Goal: Task Accomplishment & Management: Manage account settings

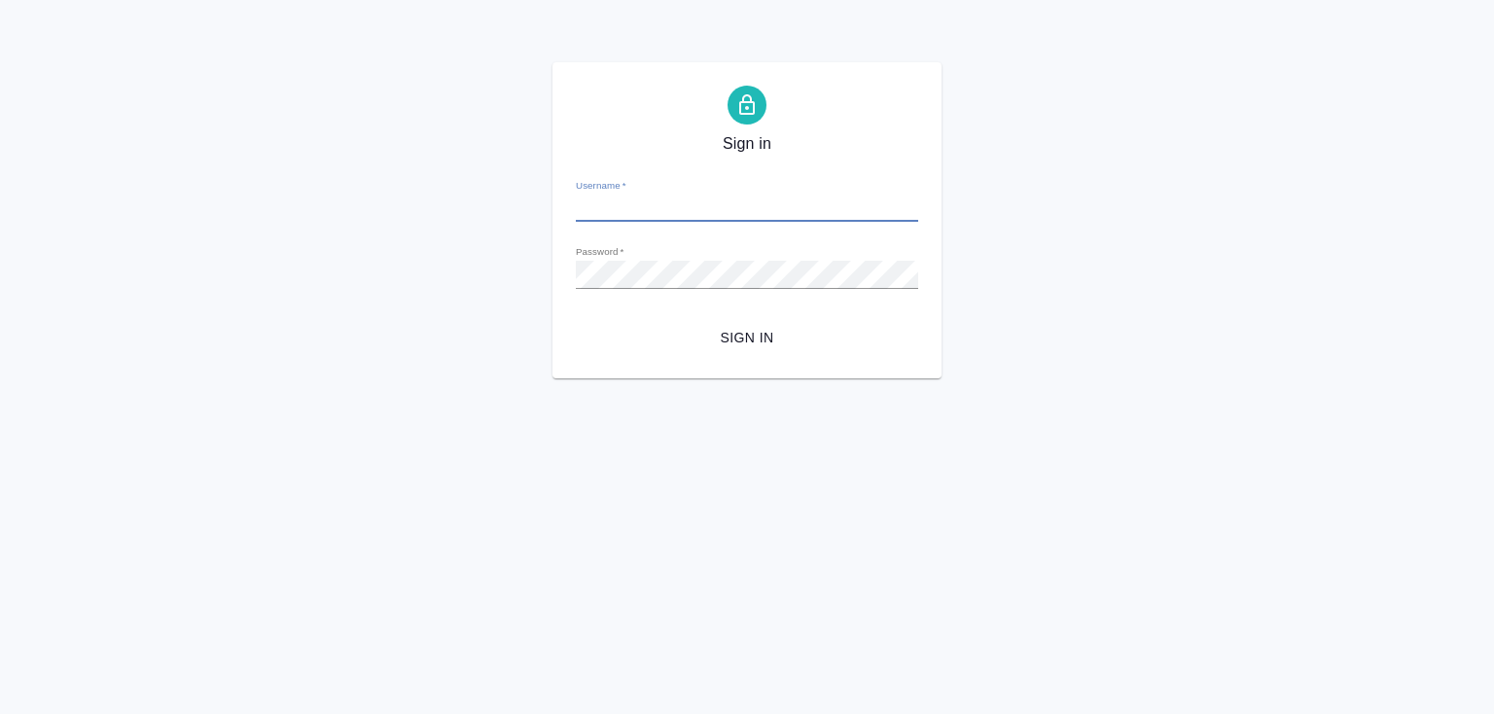
type input "[PERSON_NAME][EMAIL_ADDRESS][DOMAIN_NAME]"
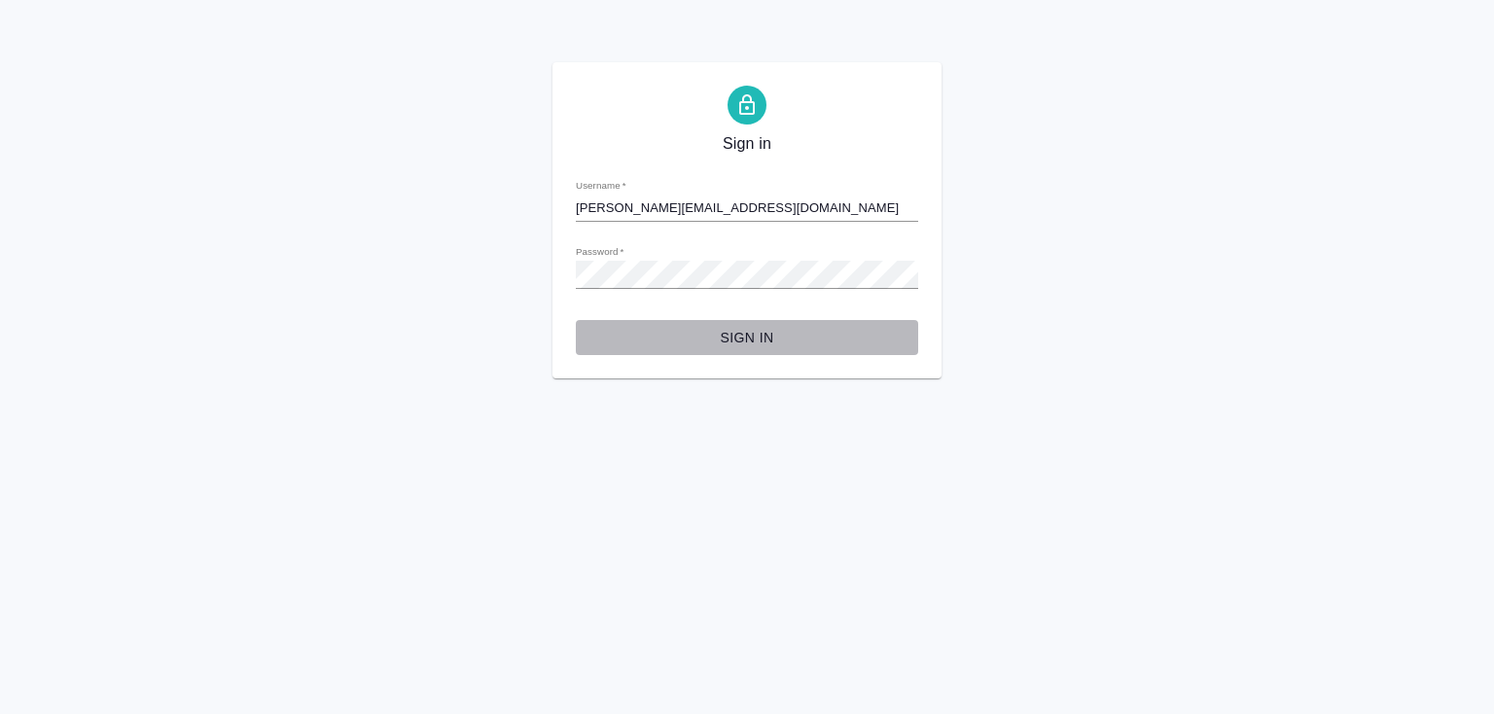
click at [748, 335] on span "Sign in" at bounding box center [746, 338] width 311 height 24
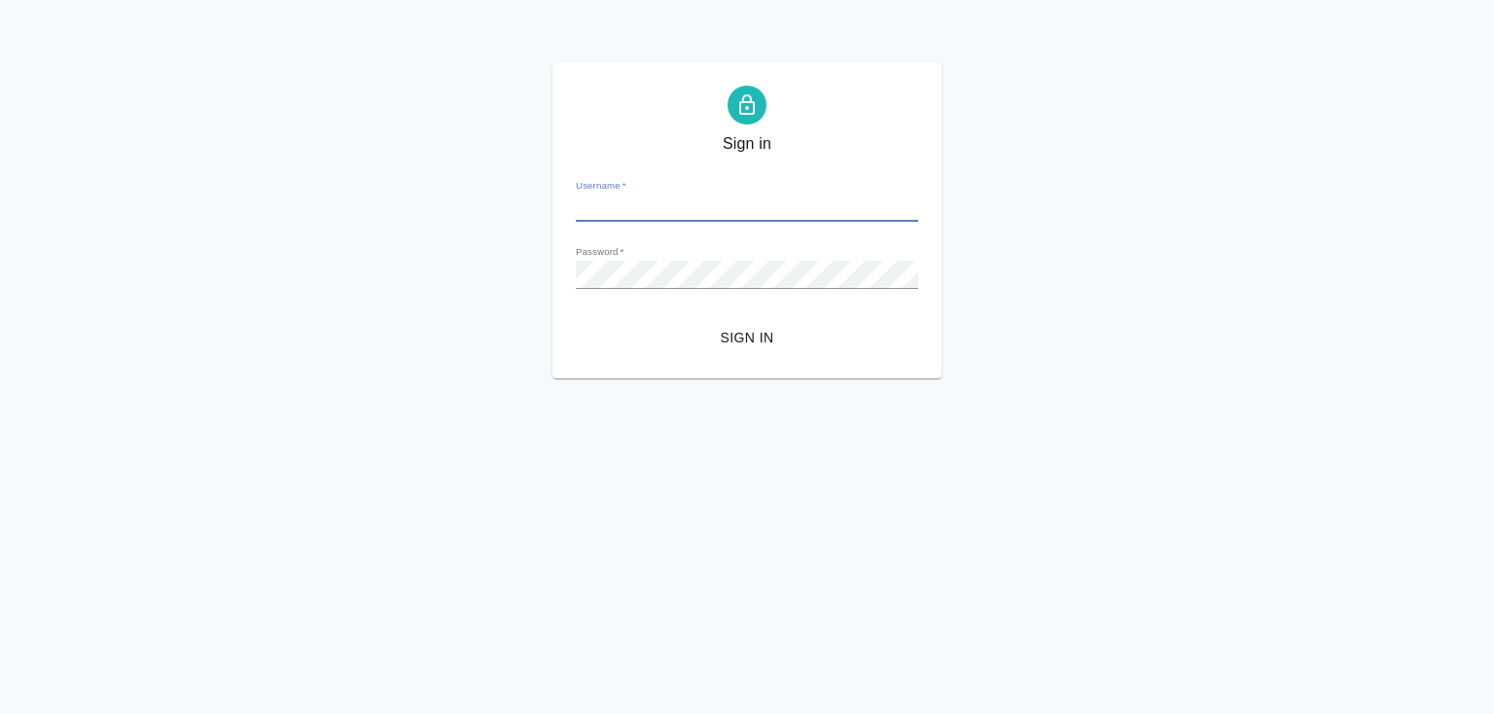
type input "[PERSON_NAME][EMAIL_ADDRESS][DOMAIN_NAME]"
click at [541, 274] on div "Sign in Username   * [PERSON_NAME][EMAIL_ADDRESS][DOMAIN_NAME] Password   * url…" at bounding box center [747, 220] width 1494 height 316
click at [762, 331] on span "Sign in" at bounding box center [746, 338] width 311 height 24
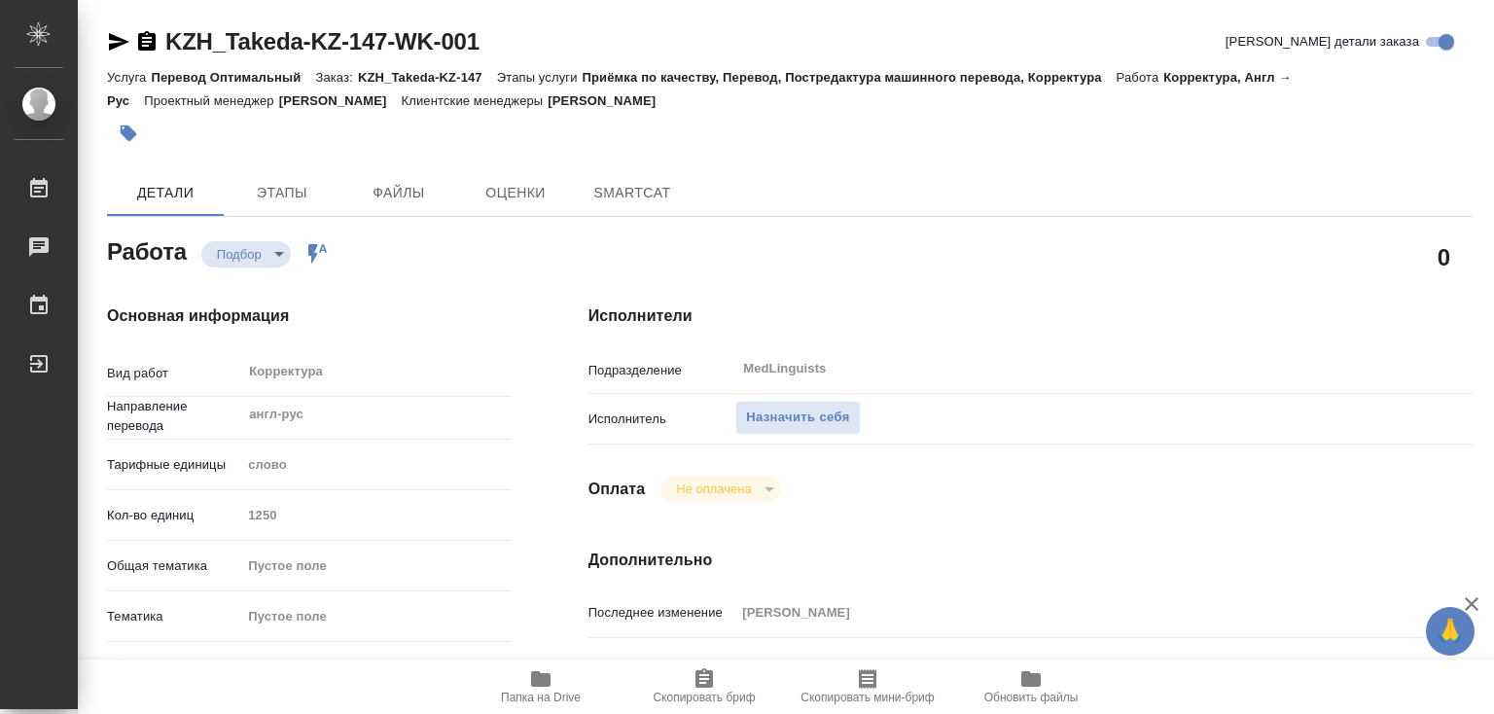
type textarea "x"
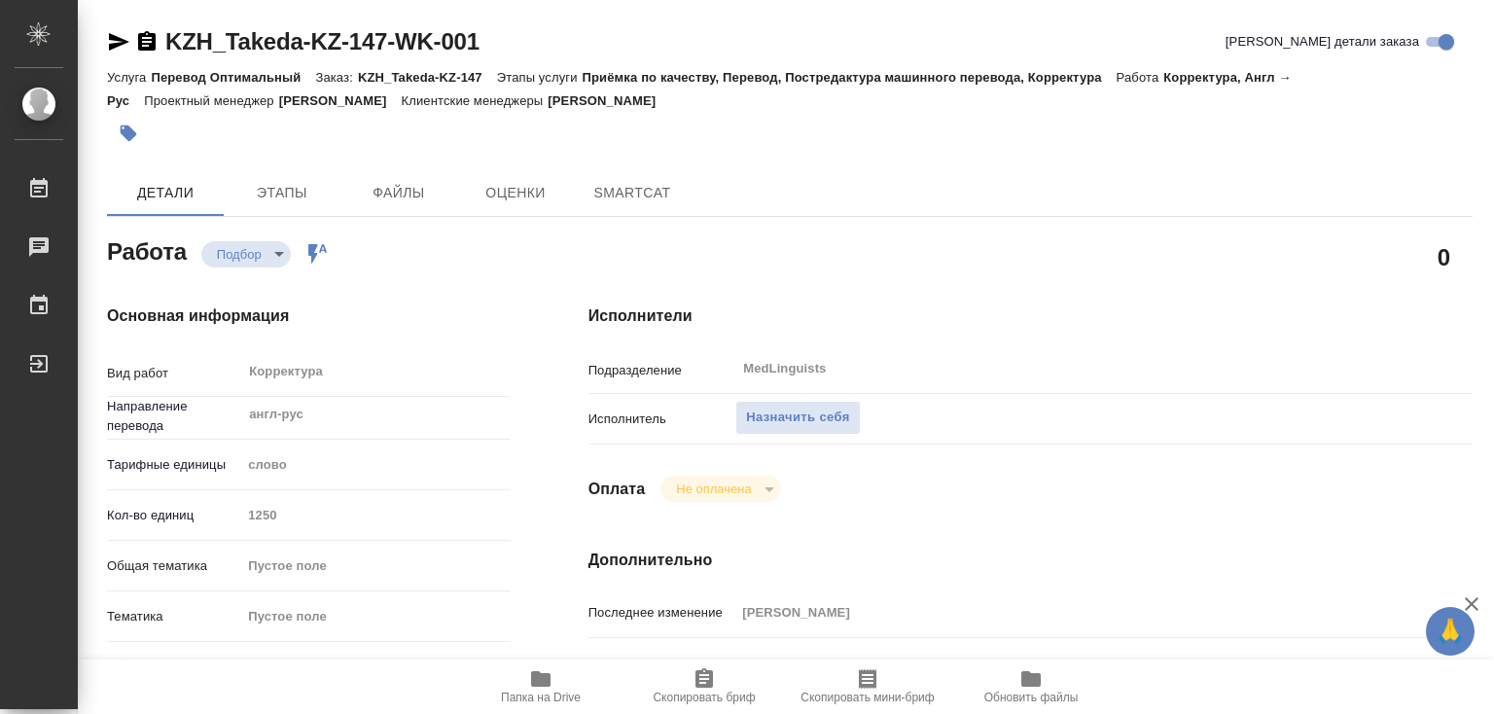
type textarea "x"
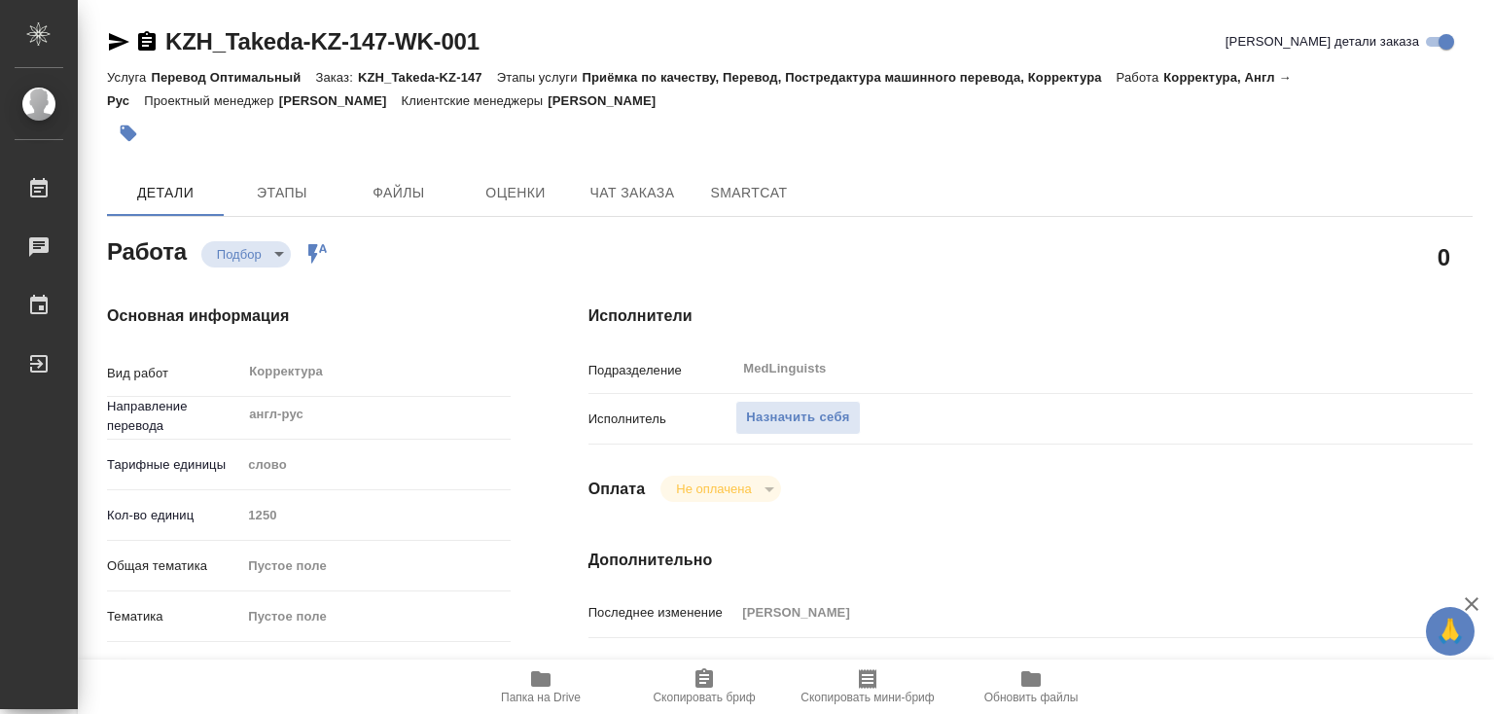
type textarea "x"
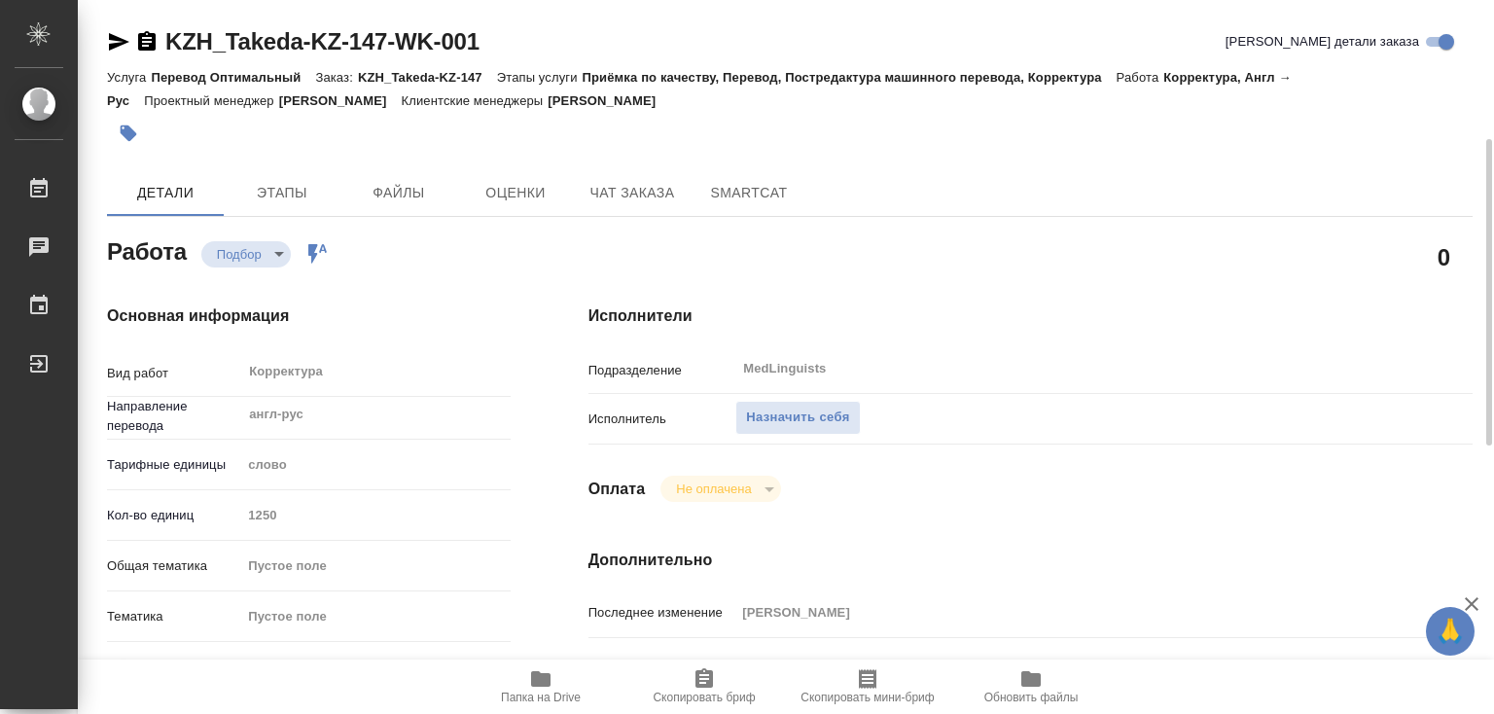
scroll to position [195, 0]
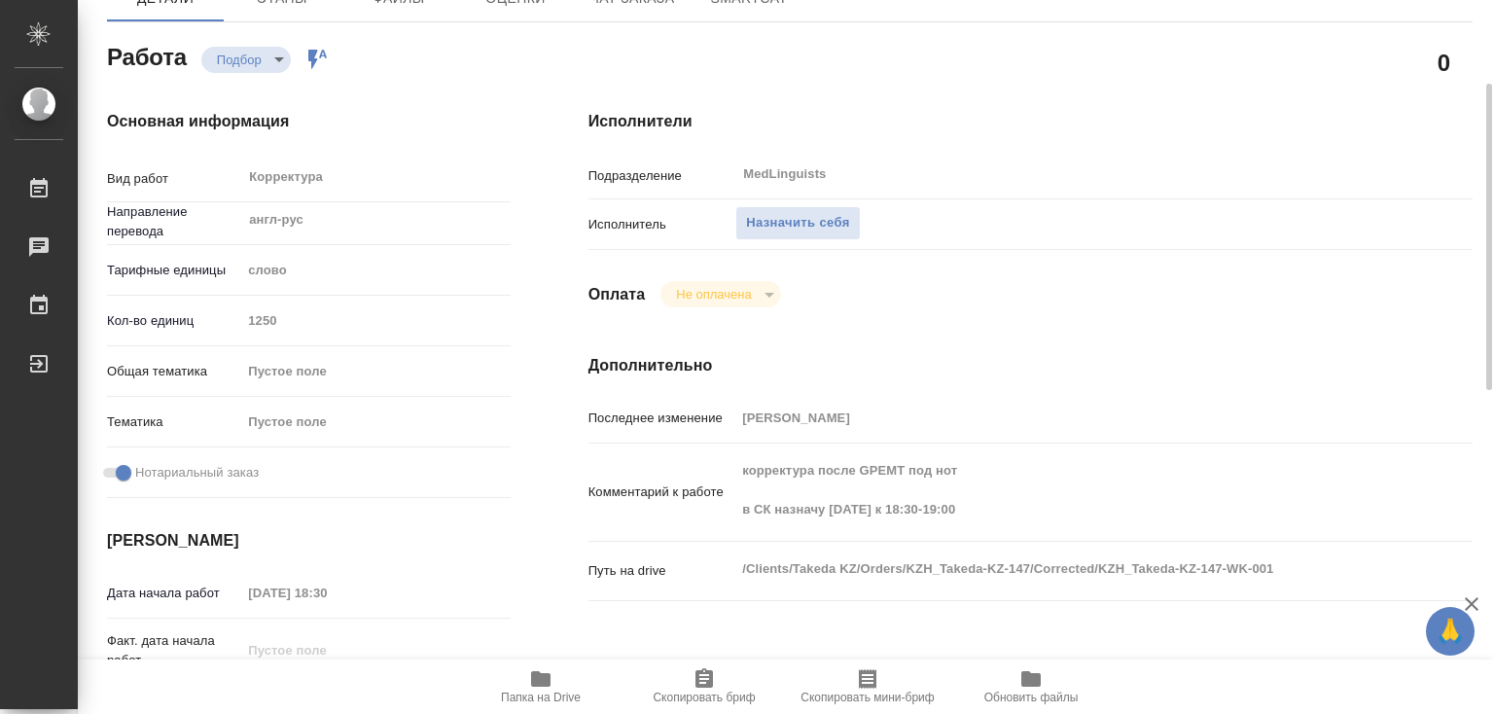
type textarea "x"
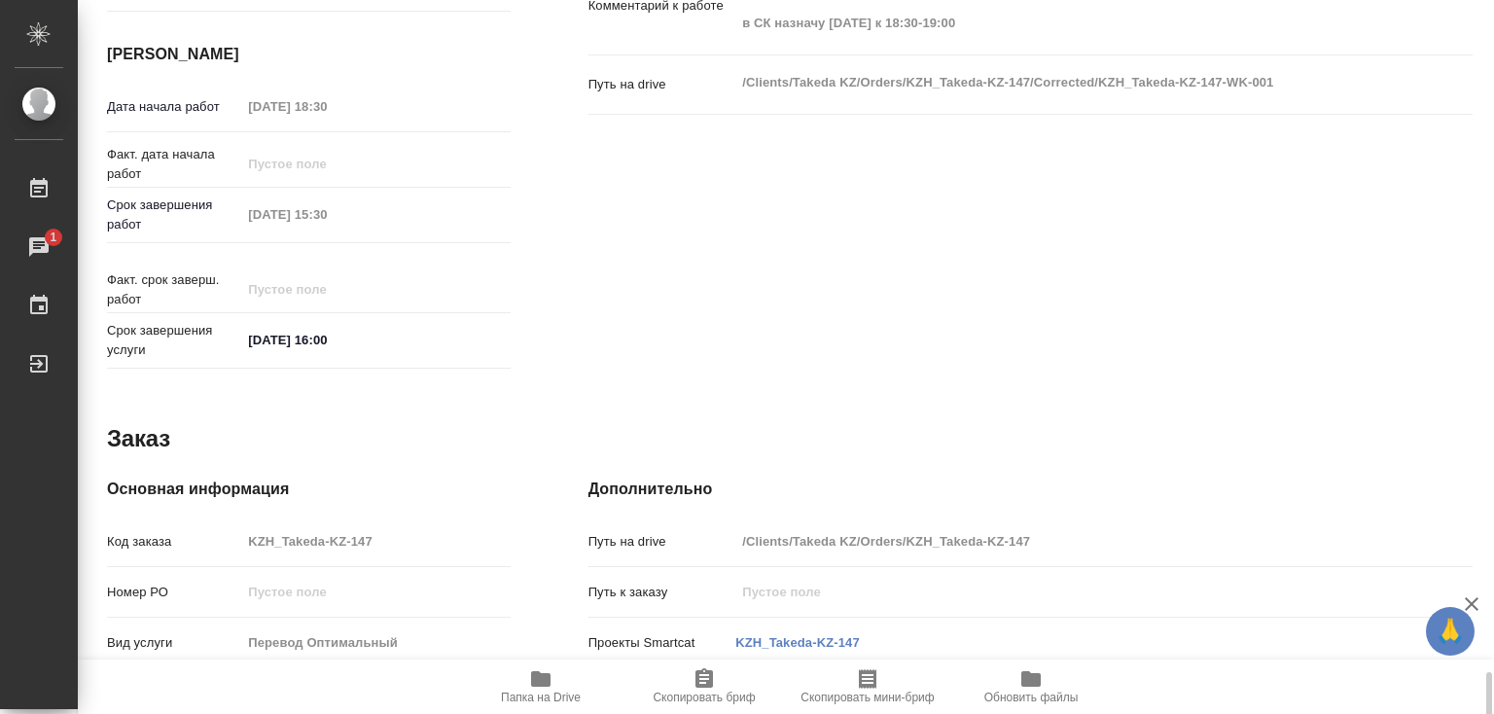
scroll to position [946, 0]
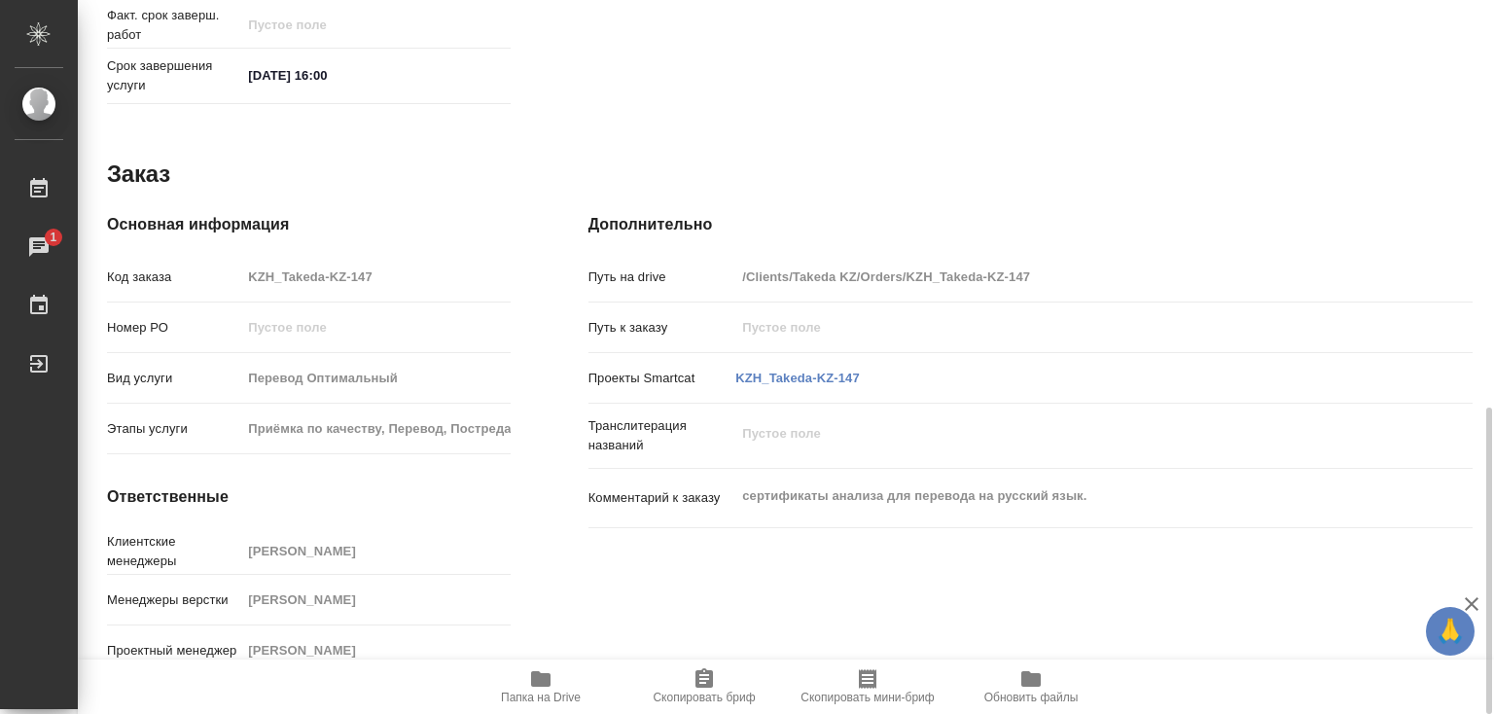
click at [549, 680] on icon "button" at bounding box center [540, 679] width 19 height 16
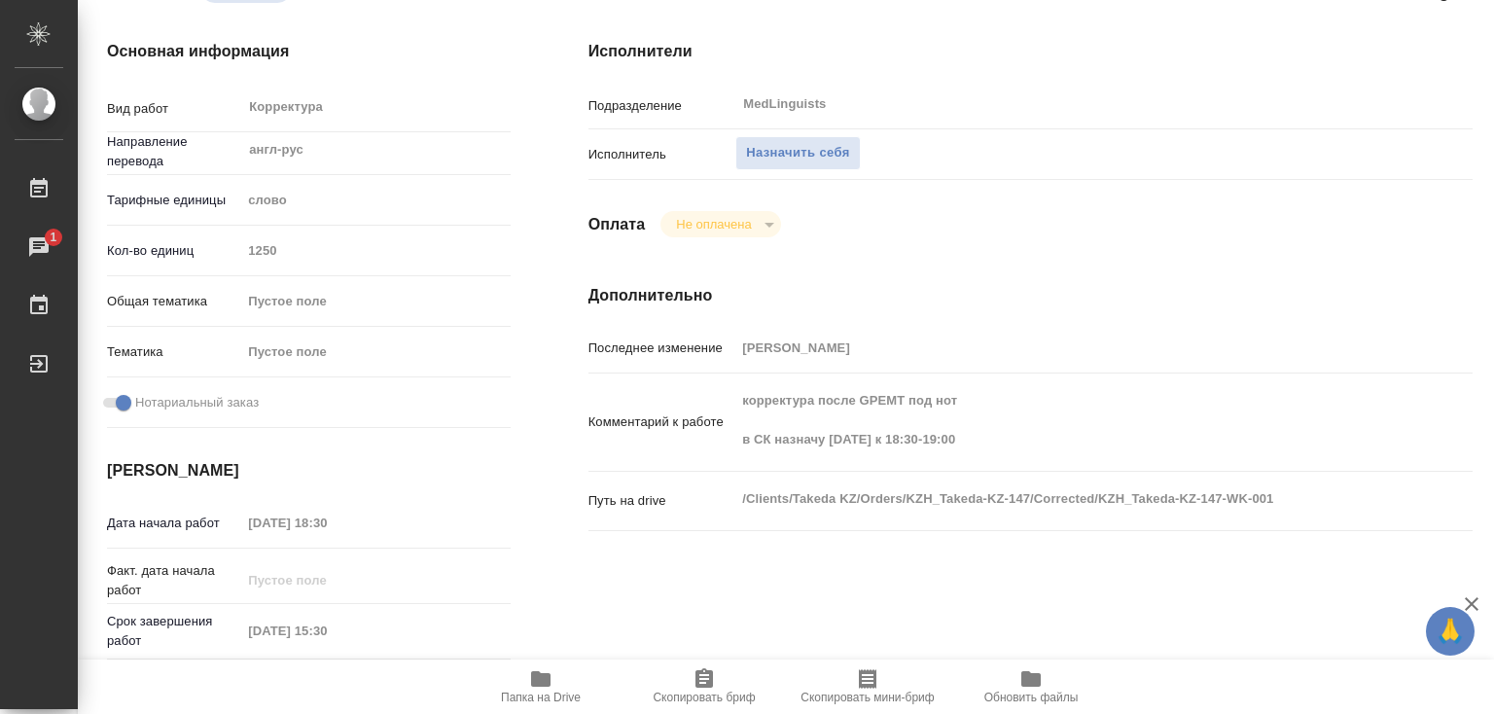
scroll to position [167, 0]
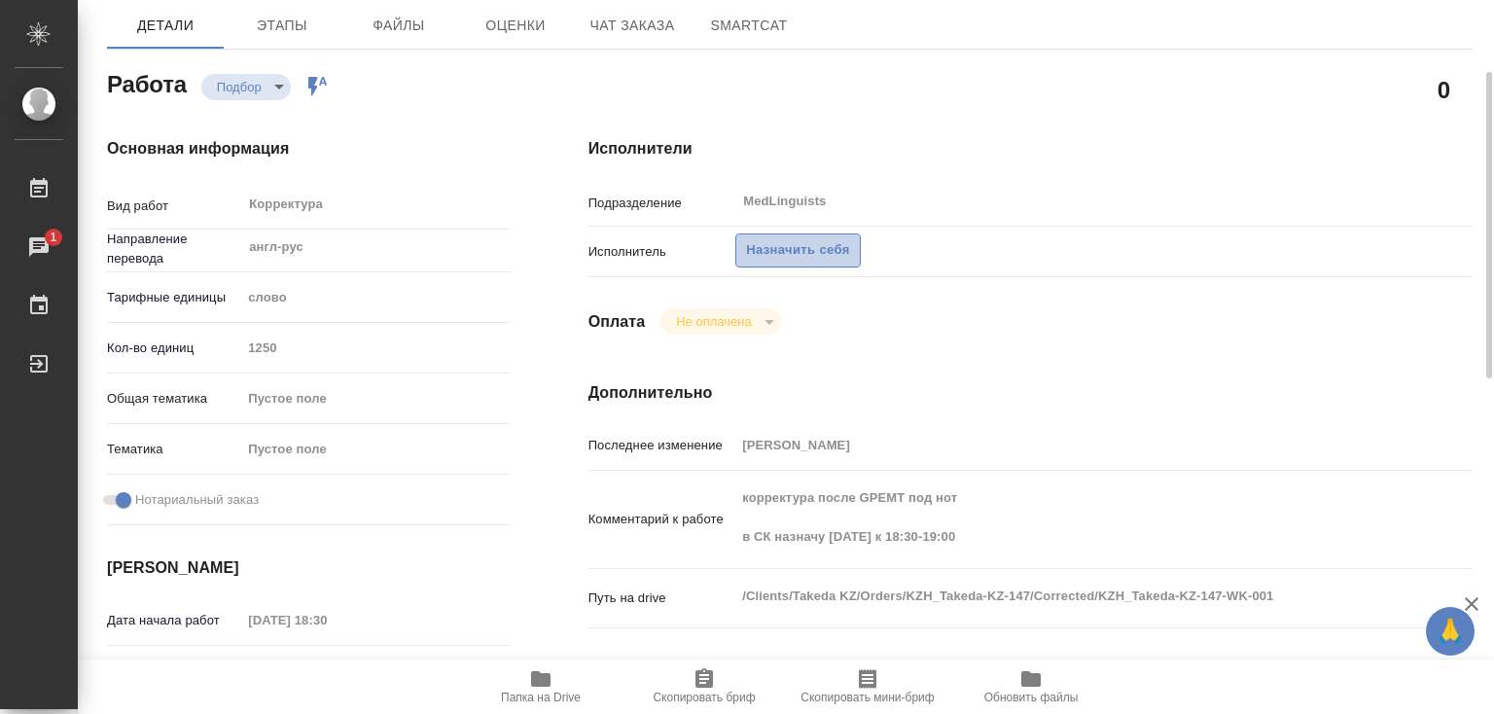
click at [808, 245] on span "Назначить себя" at bounding box center [797, 250] width 103 height 22
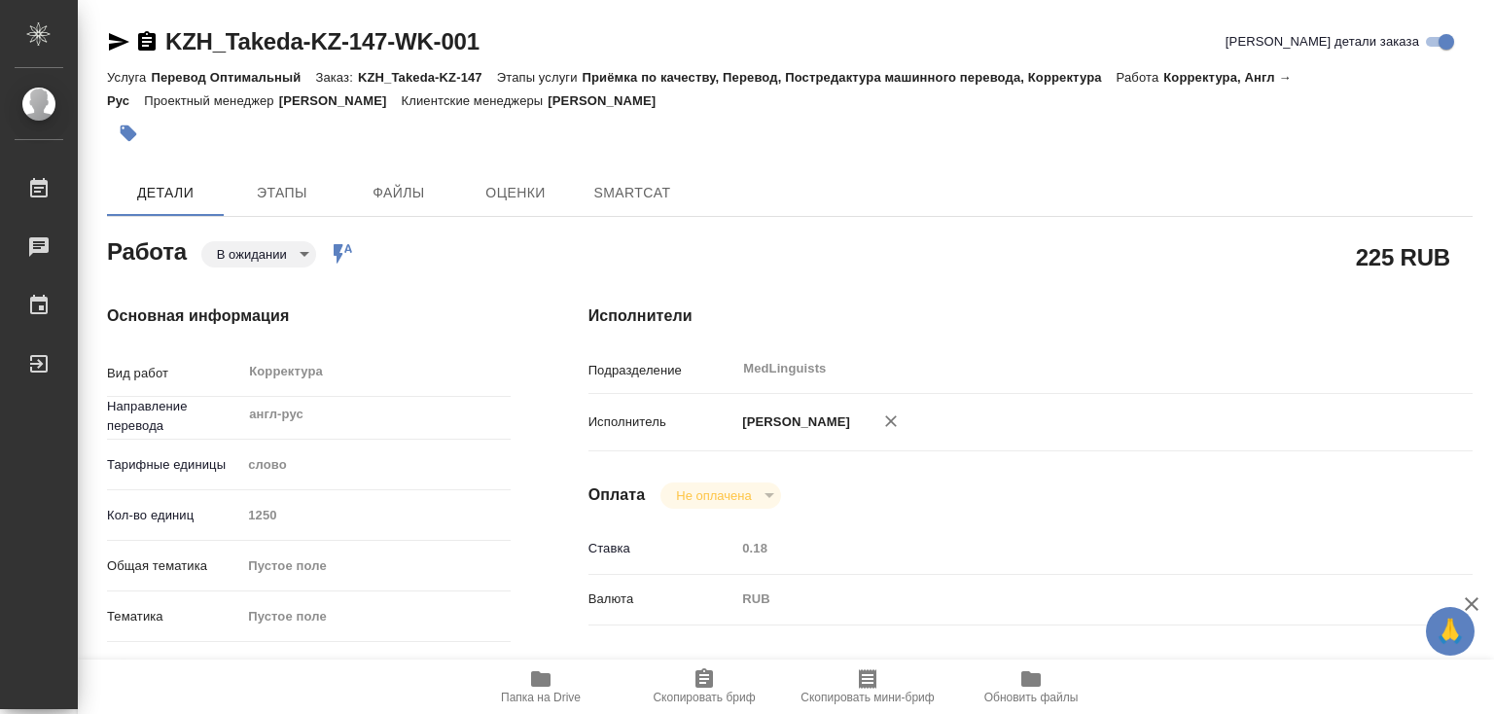
type textarea "x"
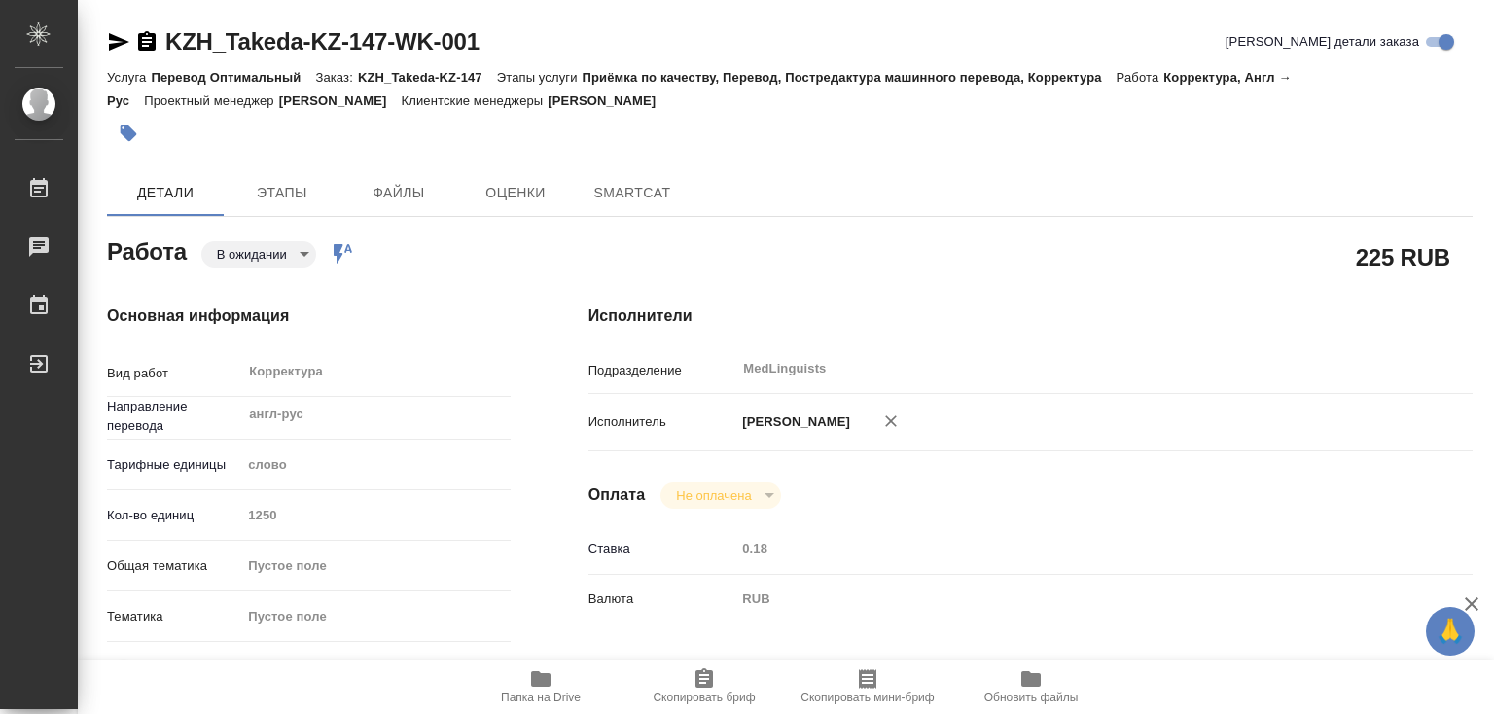
type textarea "x"
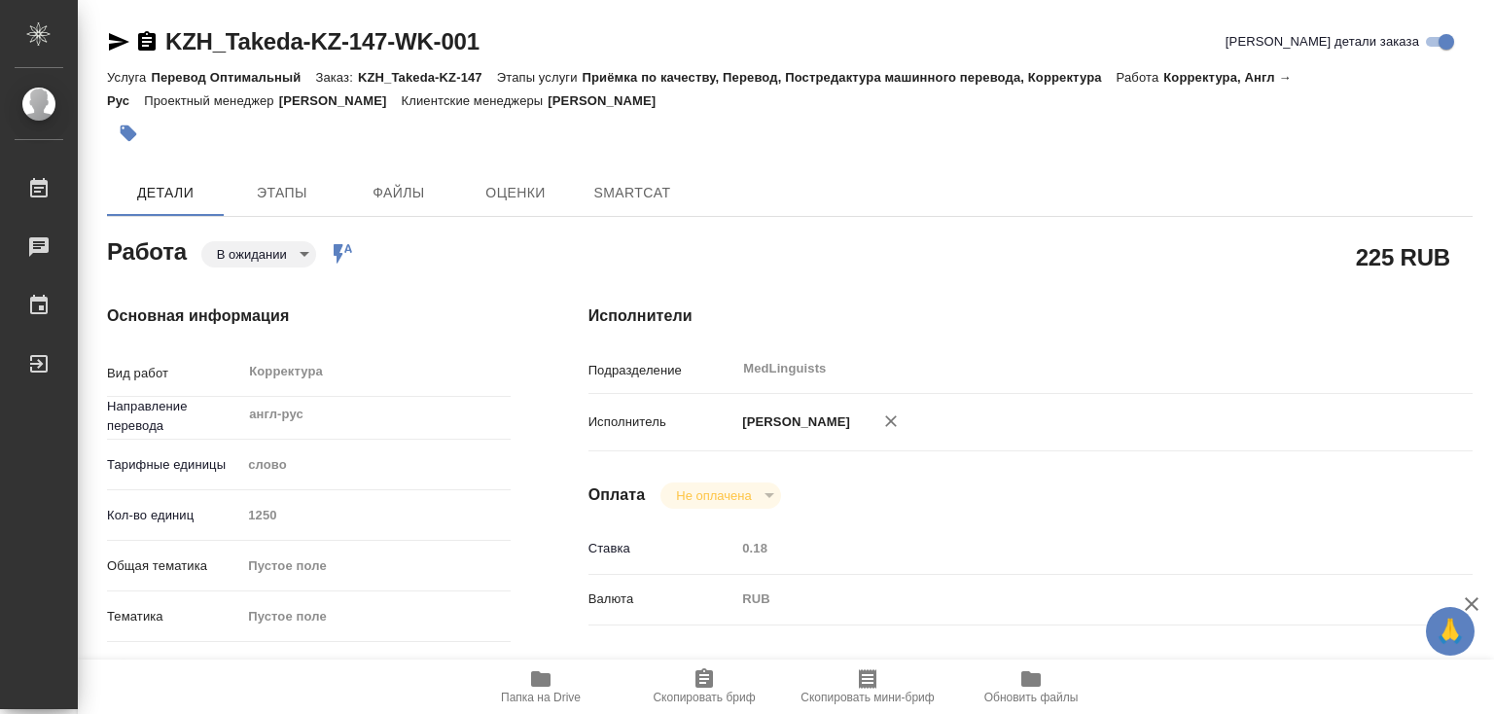
type textarea "x"
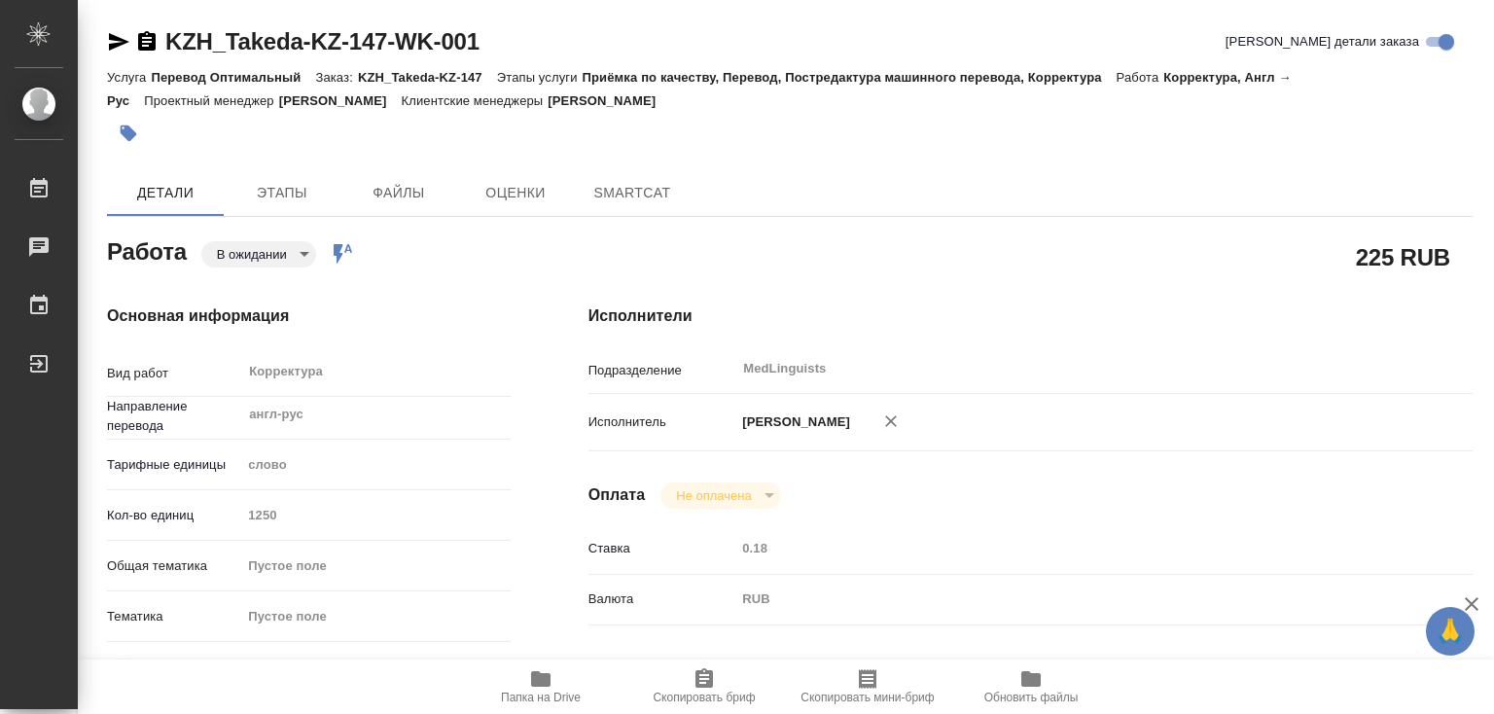
type textarea "x"
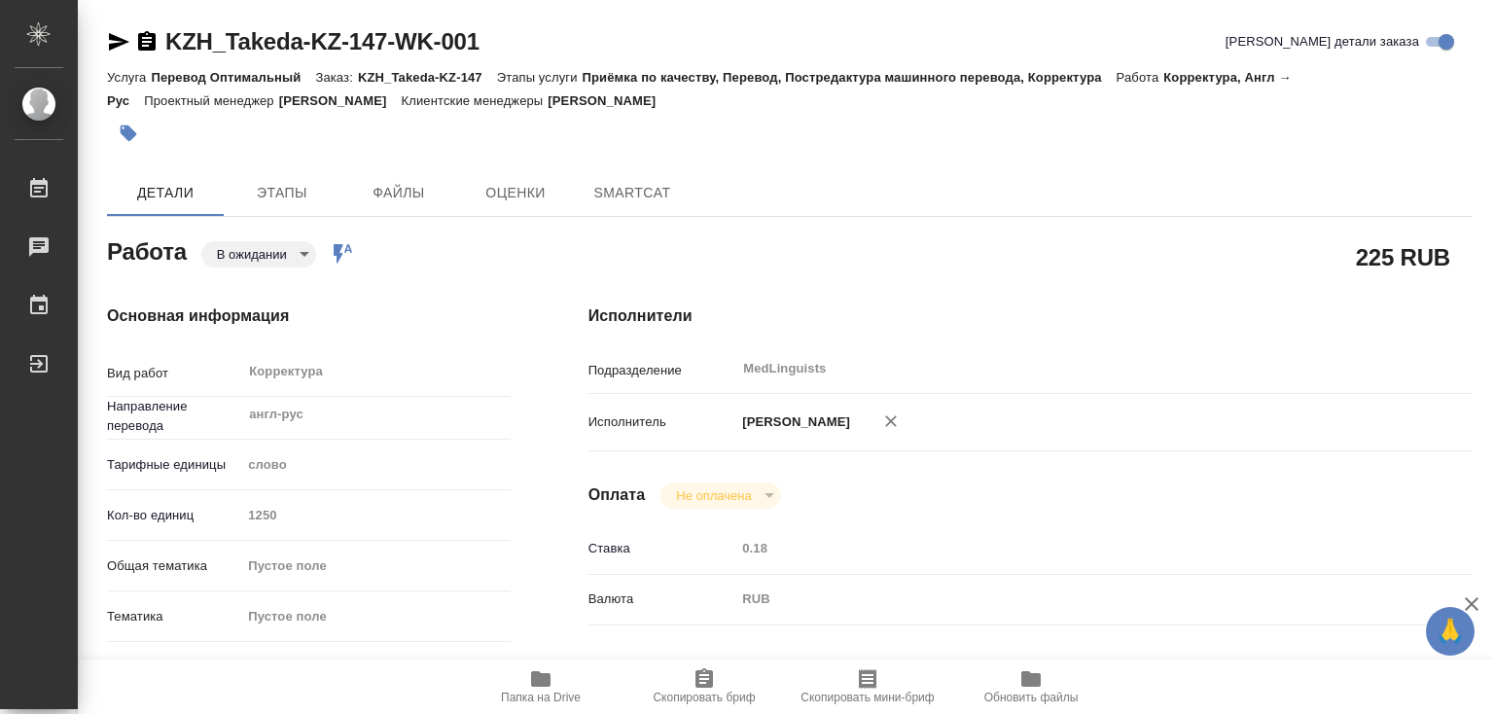
type textarea "x"
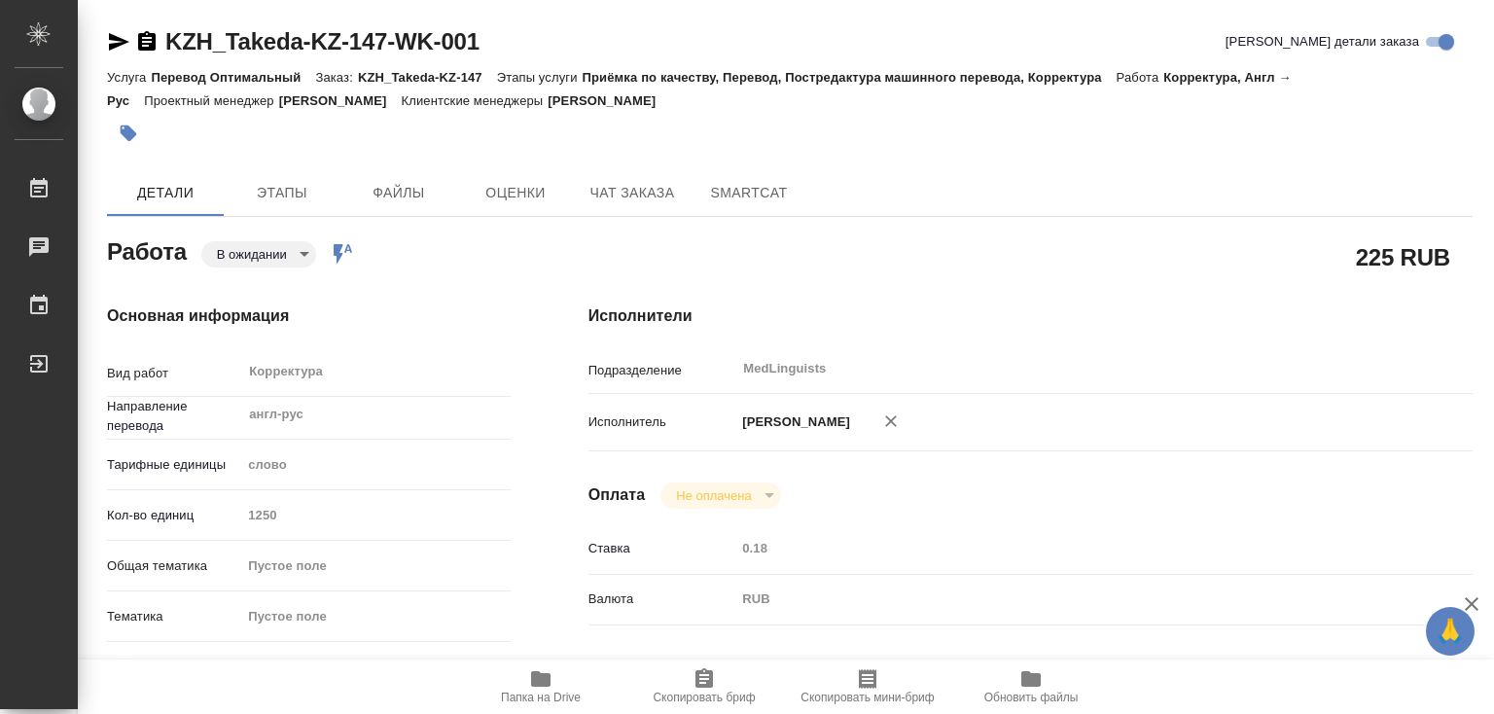
type textarea "x"
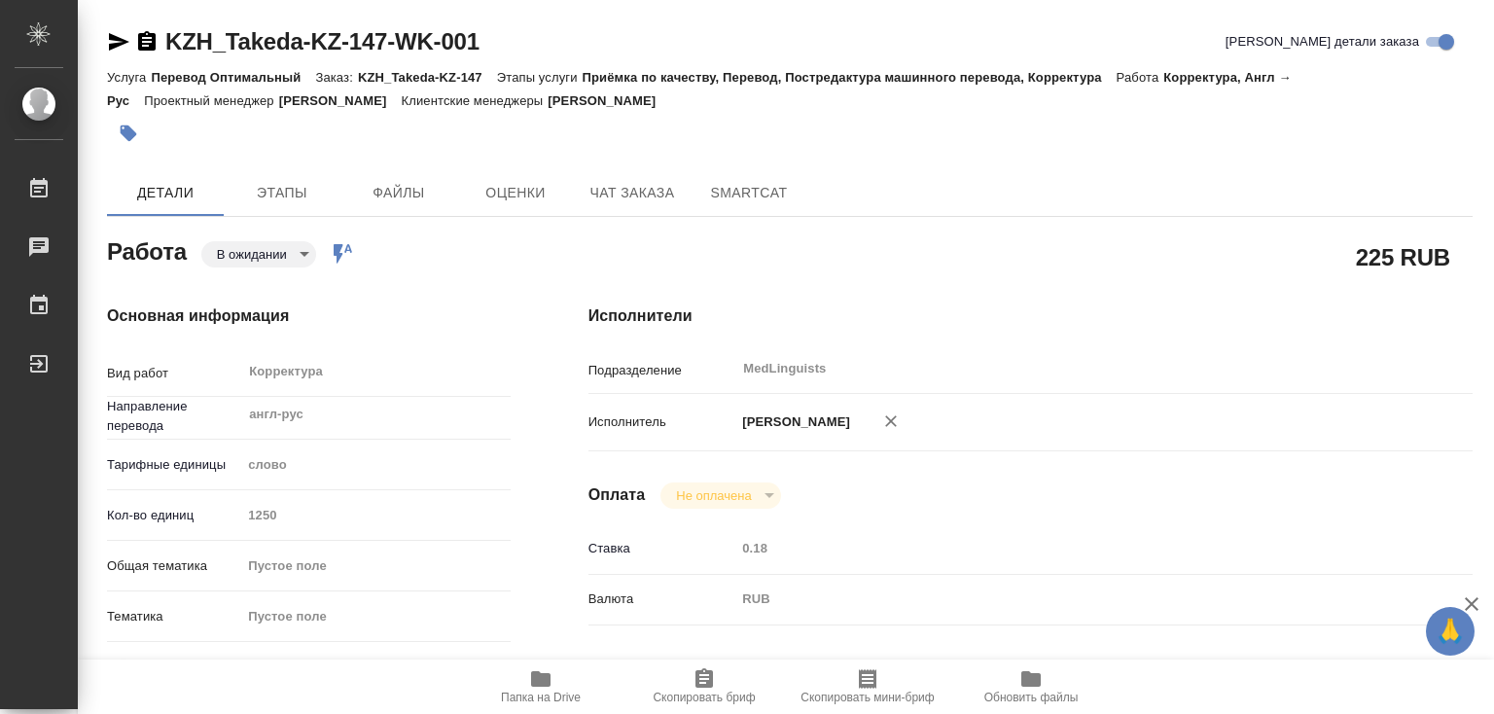
type textarea "x"
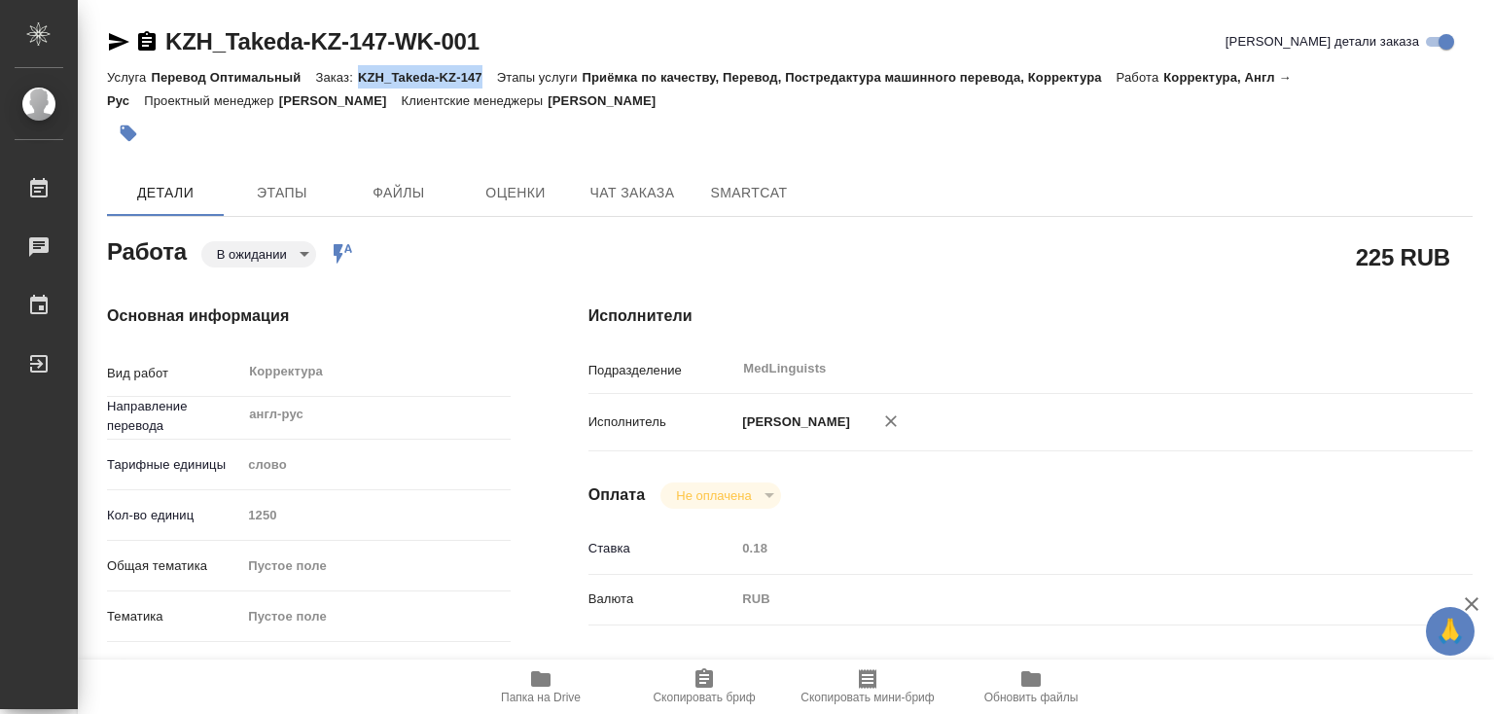
drag, startPoint x: 357, startPoint y: 75, endPoint x: 488, endPoint y: 72, distance: 131.4
click at [488, 72] on div "Услуга Перевод Оптимальный Заказ: KZH_Takeda-KZ-147 Этапы услуги Приёмка по кач…" at bounding box center [790, 88] width 1366 height 47
copy p "KZH_Takeda-KZ-147"
drag, startPoint x: 394, startPoint y: 79, endPoint x: 380, endPoint y: 82, distance: 13.9
click at [394, 78] on p "KZH_Takeda-KZ-147" at bounding box center [427, 77] width 139 height 15
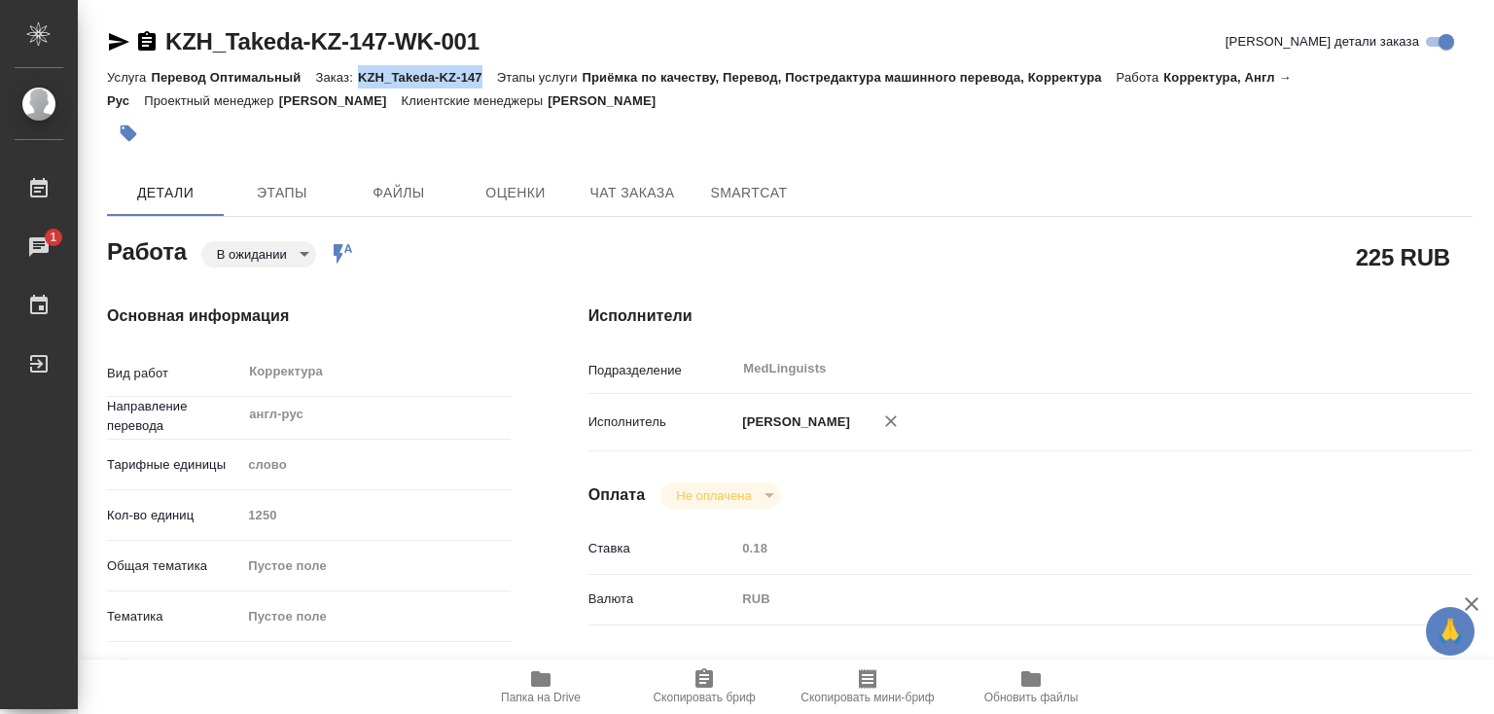
click at [370, 81] on p "KZH_Takeda-KZ-147" at bounding box center [427, 77] width 139 height 15
drag, startPoint x: 359, startPoint y: 74, endPoint x: 486, endPoint y: 78, distance: 127.5
click at [486, 78] on p "KZH_Takeda-KZ-147" at bounding box center [427, 77] width 139 height 15
copy p "KZH_Takeda-KZ-147"
